Goal: Task Accomplishment & Management: Complete application form

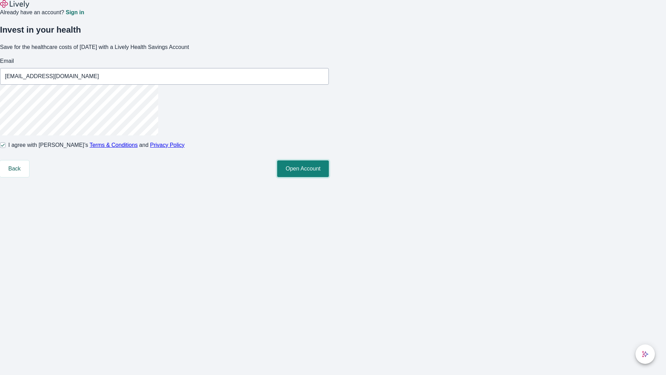
click at [329, 177] on button "Open Account" at bounding box center [303, 168] width 52 height 17
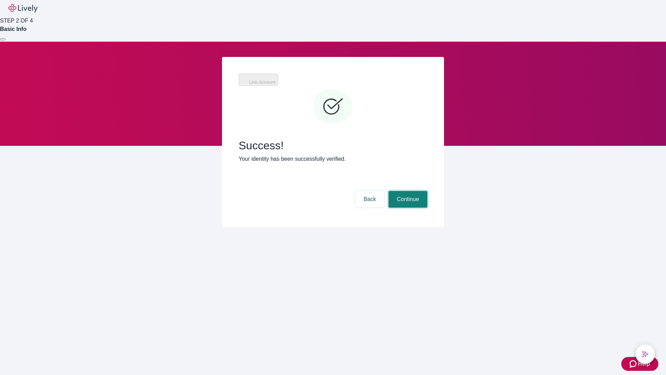
click at [407, 191] on button "Continue" at bounding box center [408, 199] width 39 height 17
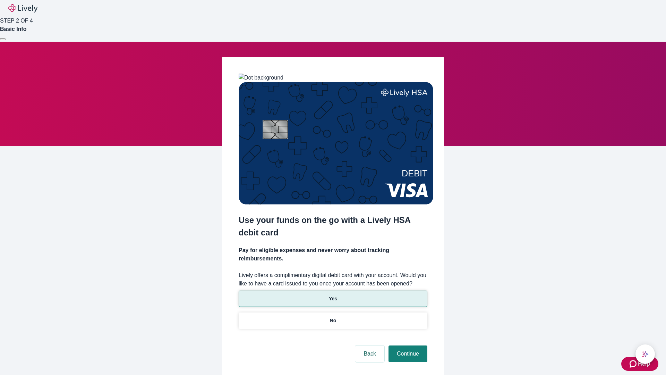
click at [333, 295] on p "Yes" at bounding box center [333, 298] width 8 height 7
click at [407, 345] on button "Continue" at bounding box center [408, 353] width 39 height 17
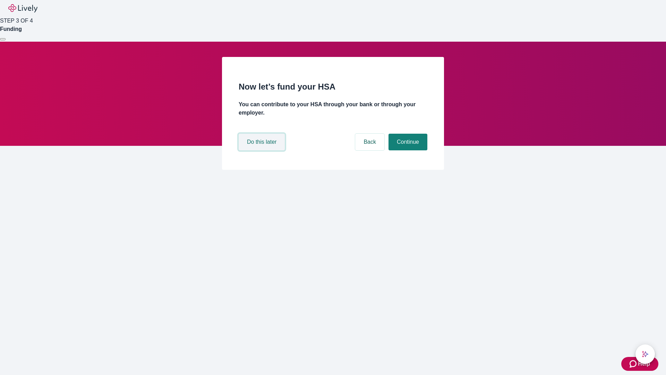
click at [263, 150] on button "Do this later" at bounding box center [262, 142] width 46 height 17
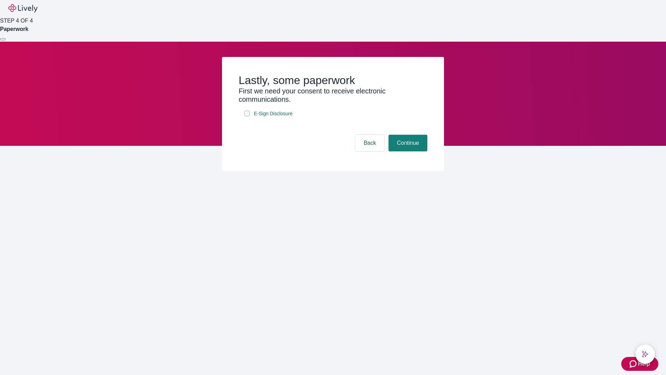
click at [247, 116] on input "E-Sign Disclosure" at bounding box center [247, 114] width 6 height 6
checkbox input "true"
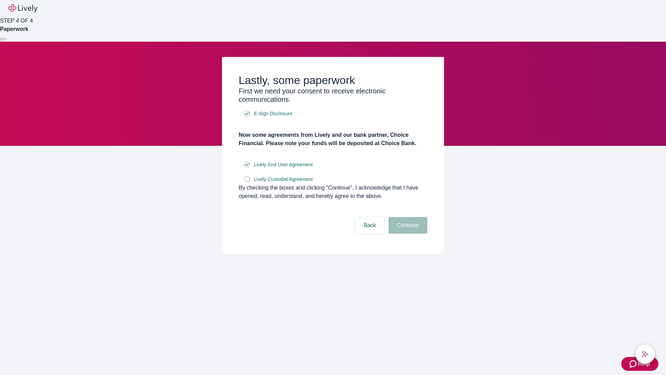
click at [247, 182] on input "Lively Custodial Agreement" at bounding box center [247, 179] width 6 height 6
checkbox input "true"
click at [407, 234] on button "Continue" at bounding box center [408, 225] width 39 height 17
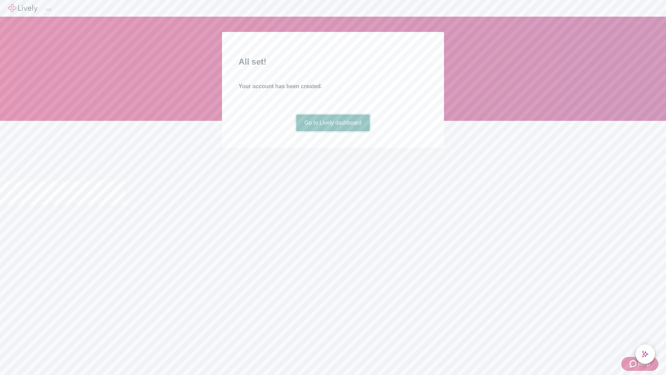
click at [333, 131] on link "Go to Lively dashboard" at bounding box center [333, 123] width 74 height 17
